Goal: Find specific page/section: Find specific page/section

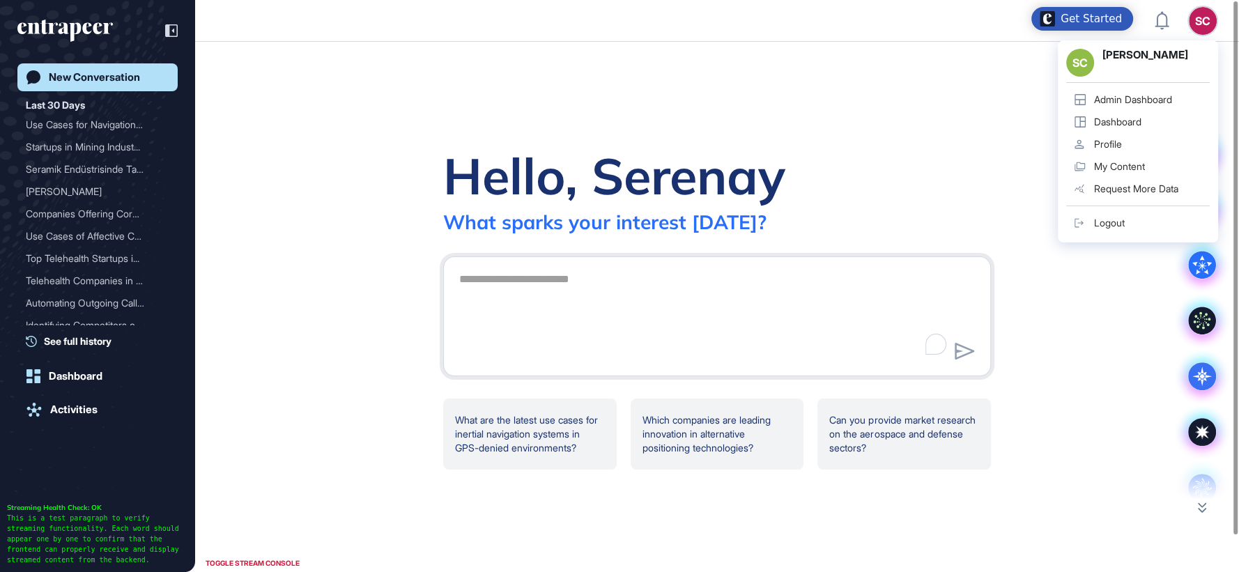
click at [1170, 103] on div "Admin Dashboard" at bounding box center [1133, 99] width 78 height 11
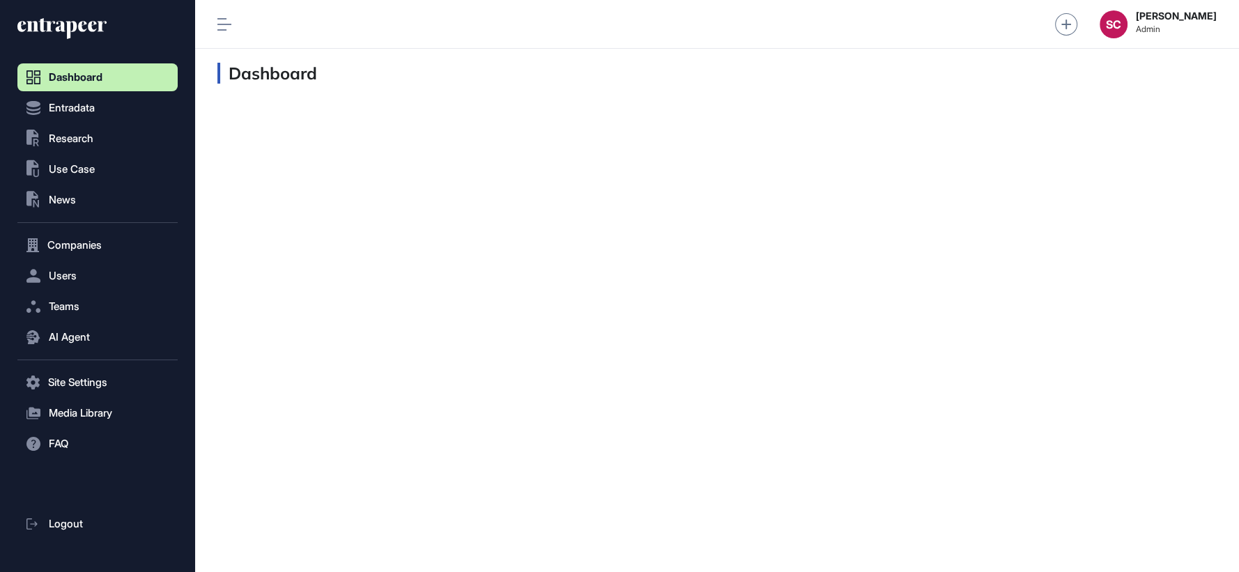
scroll to position [1, 1]
click at [60, 342] on span "AI Agent" at bounding box center [69, 337] width 41 height 11
click at [70, 395] on span "Messages" at bounding box center [67, 391] width 45 height 11
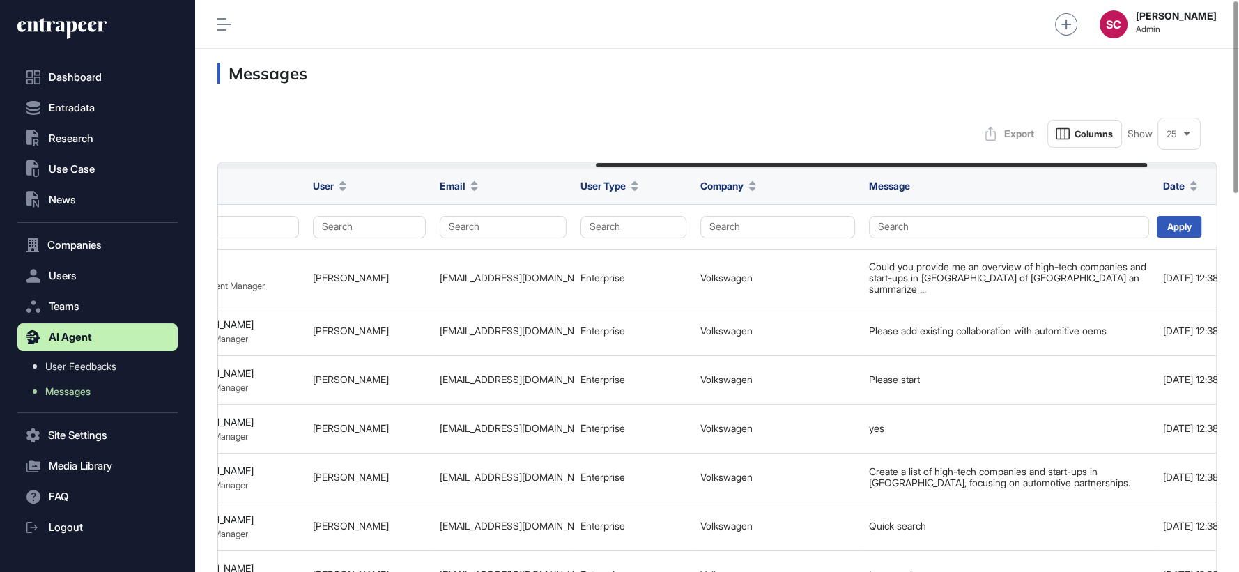
scroll to position [0, 811]
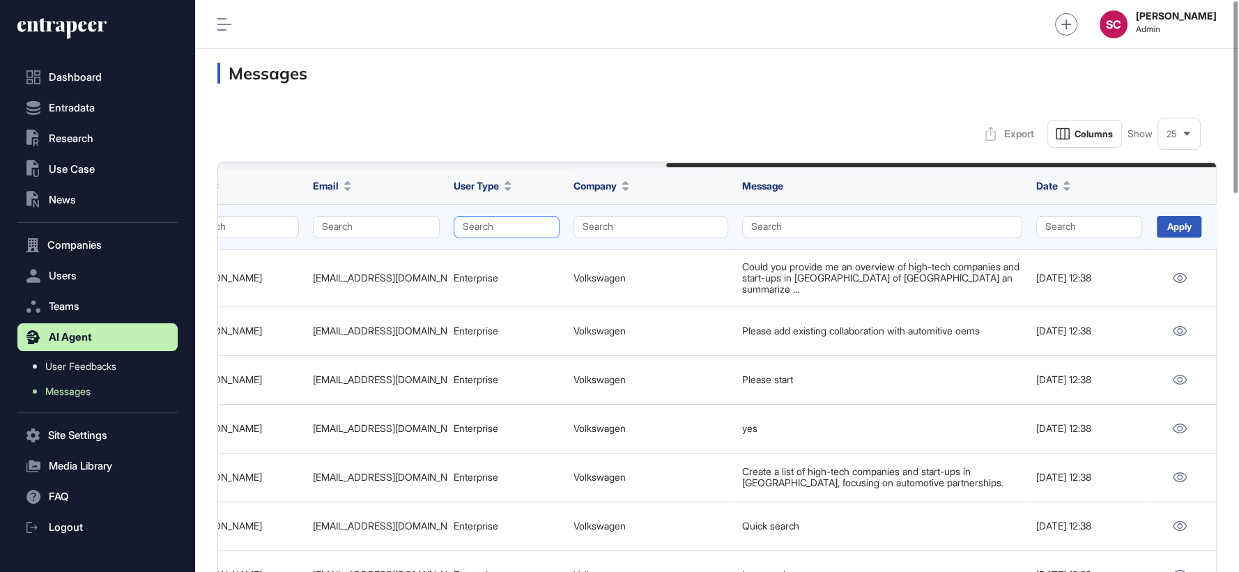
drag, startPoint x: 503, startPoint y: 215, endPoint x: 508, endPoint y: 227, distance: 13.5
click at [508, 227] on td "Search" at bounding box center [507, 226] width 120 height 45
click at [508, 227] on button "Search" at bounding box center [507, 227] width 106 height 22
click at [467, 253] on div "Enterprise" at bounding box center [503, 254] width 82 height 20
click at [1186, 222] on div "Apply" at bounding box center [1179, 227] width 45 height 22
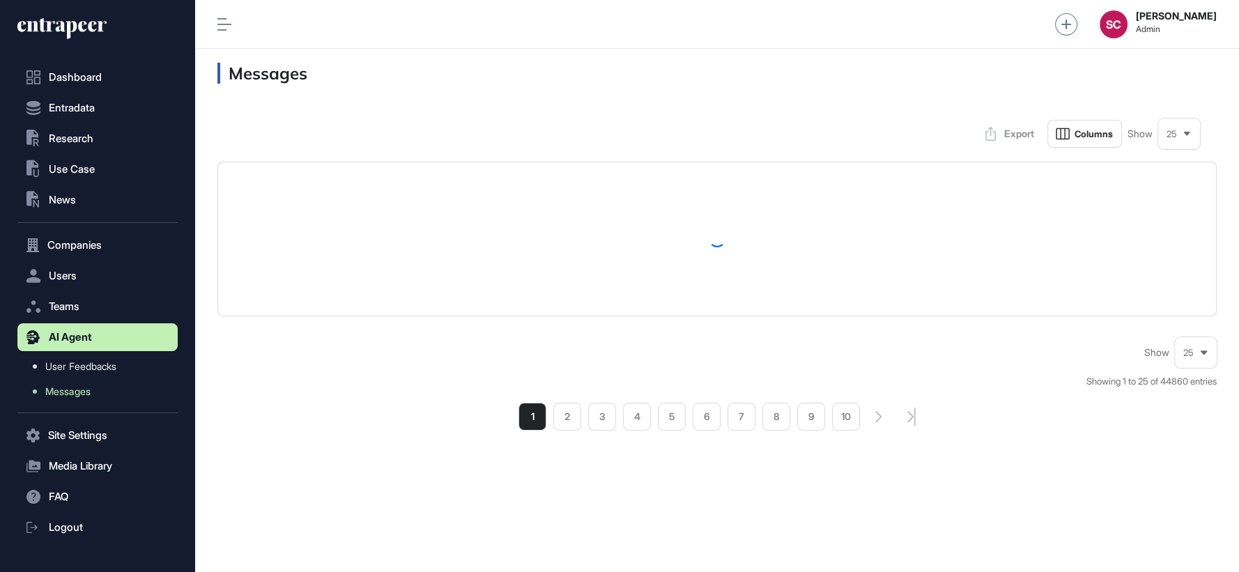
click at [1182, 139] on div "25" at bounding box center [1180, 134] width 42 height 27
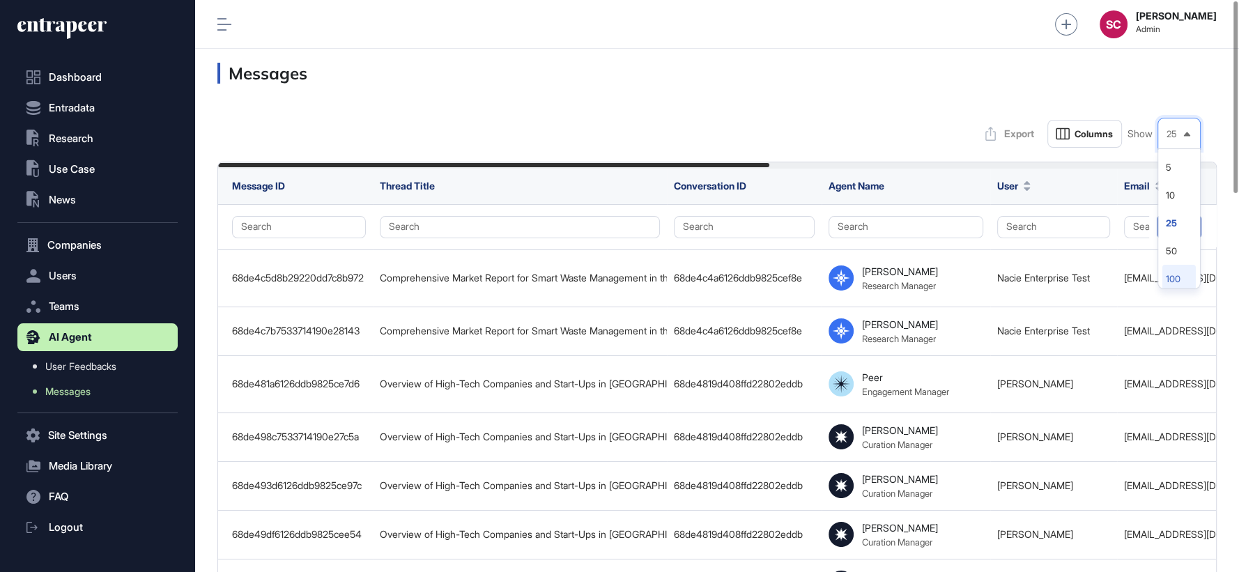
click at [1179, 279] on li "100" at bounding box center [1179, 279] width 33 height 28
